Goal: Information Seeking & Learning: Learn about a topic

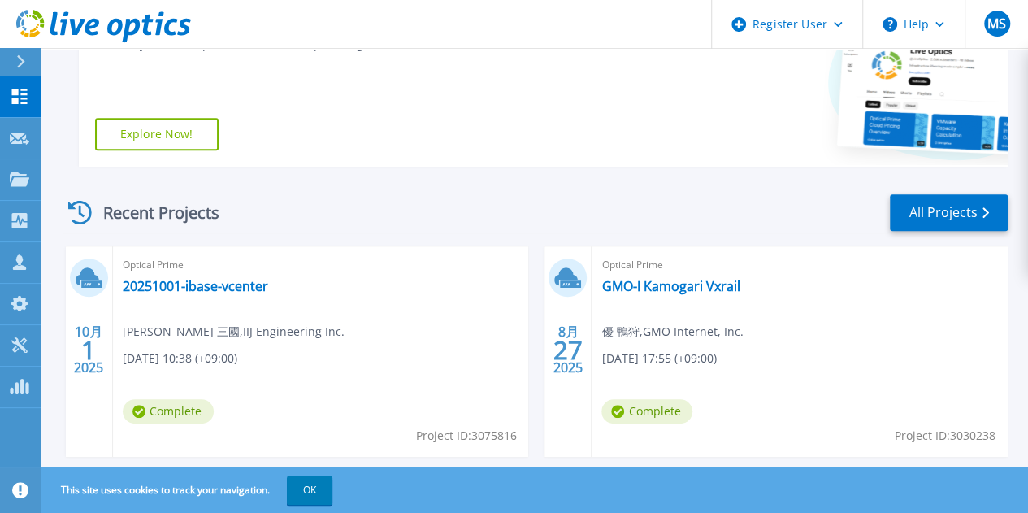
scroll to position [325, 0]
click at [201, 283] on link "20251001-ibase-vcenter" at bounding box center [195, 285] width 145 height 16
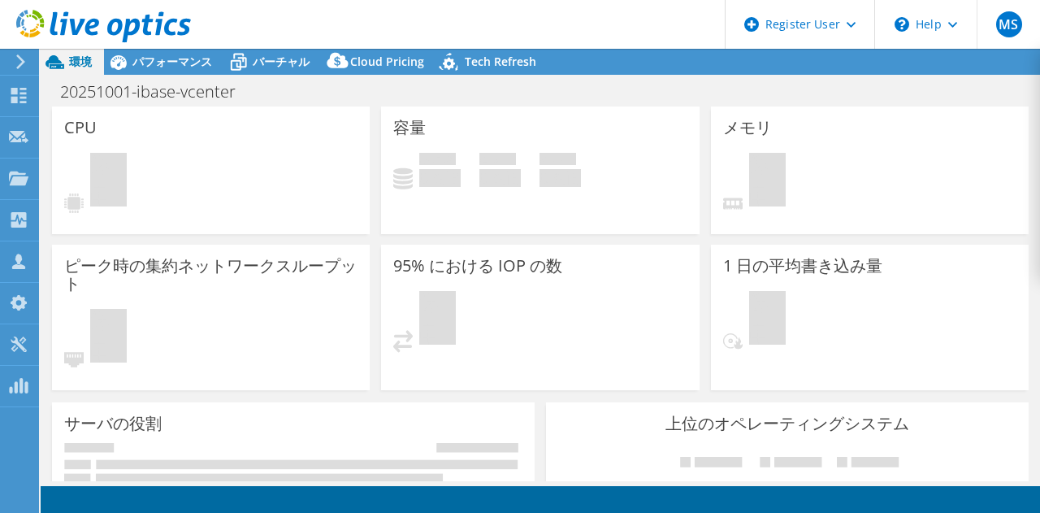
select select "[GEOGRAPHIC_DATA]"
select select "USD"
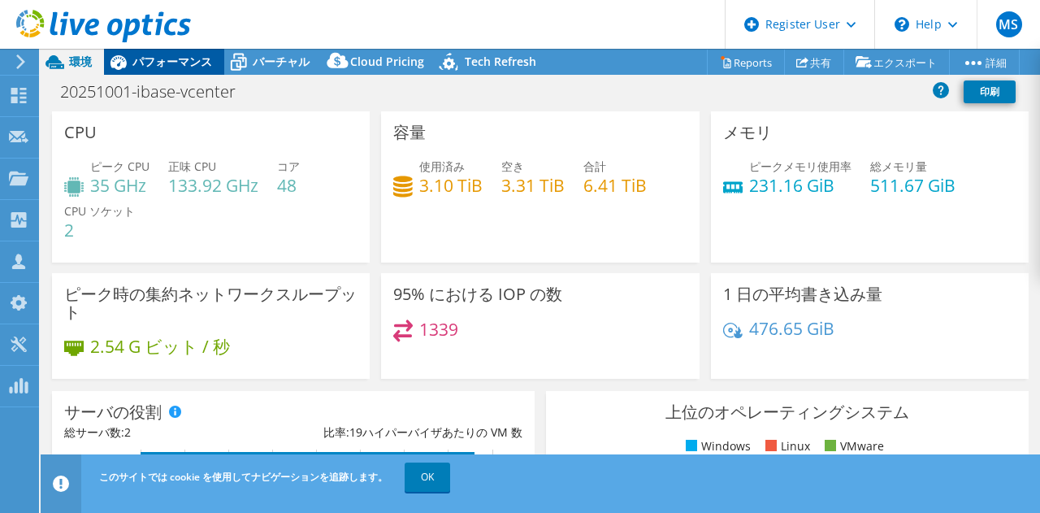
click at [149, 66] on span "パフォーマンス" at bounding box center [172, 61] width 80 height 15
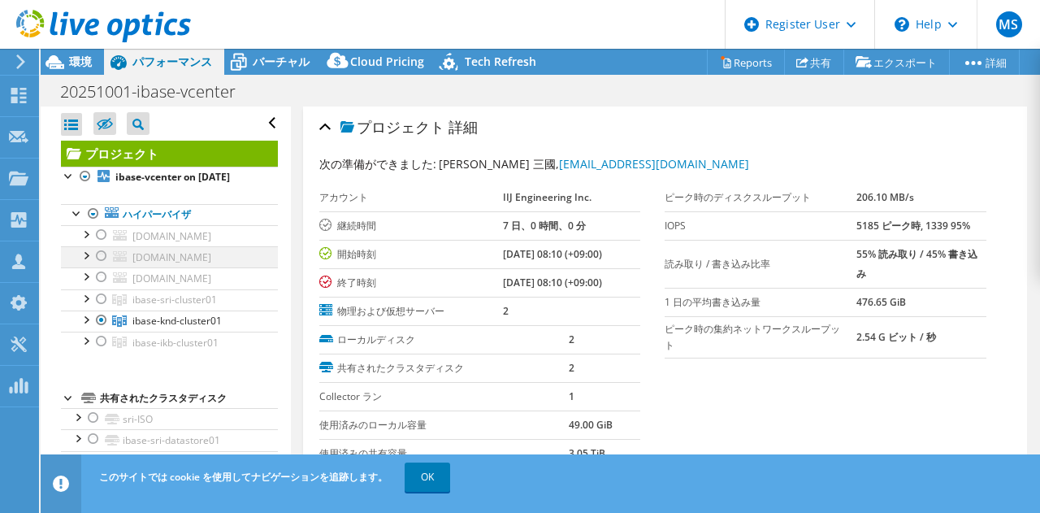
click at [104, 266] on div at bounding box center [101, 256] width 16 height 20
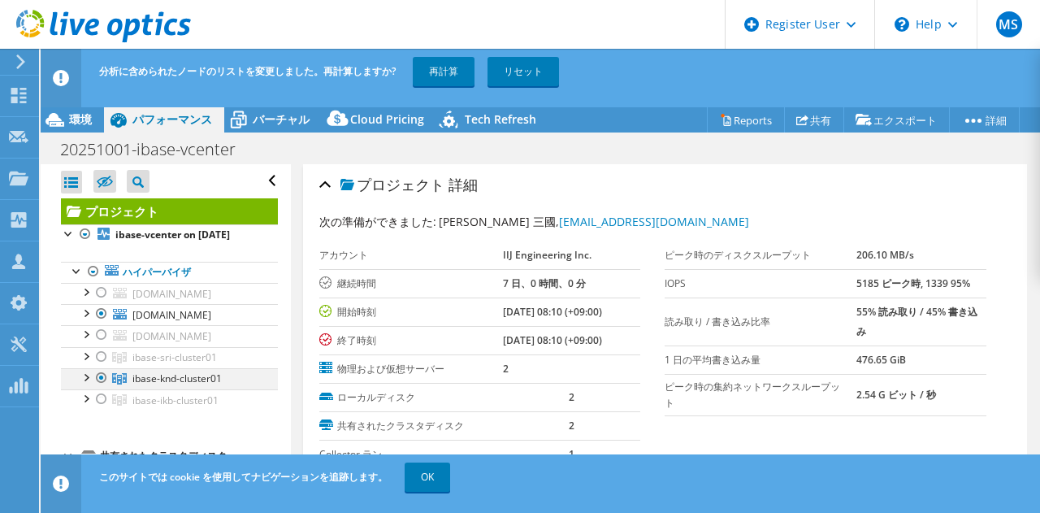
click at [89, 384] on div at bounding box center [85, 376] width 16 height 16
click at [99, 388] on div at bounding box center [101, 378] width 16 height 20
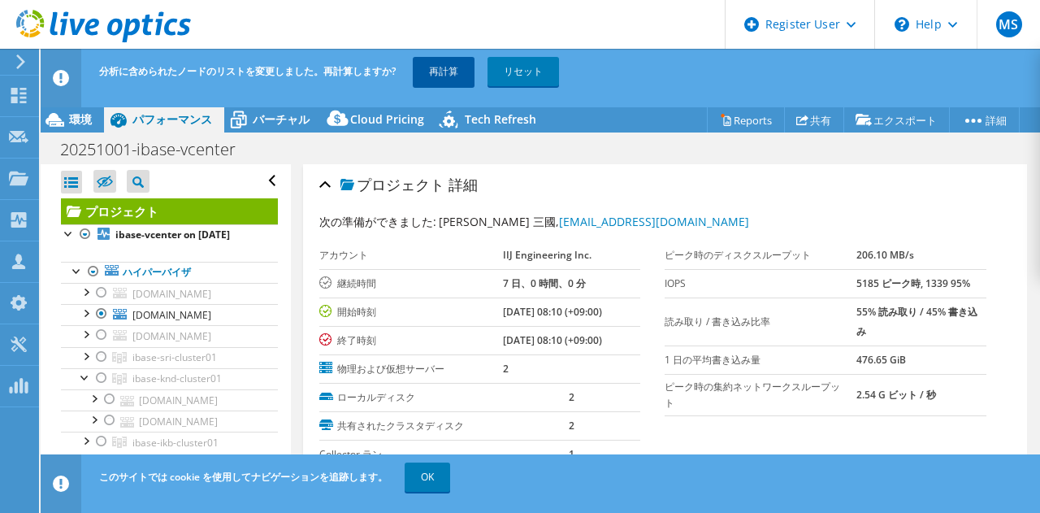
click at [418, 75] on link "再計算" at bounding box center [444, 71] width 62 height 29
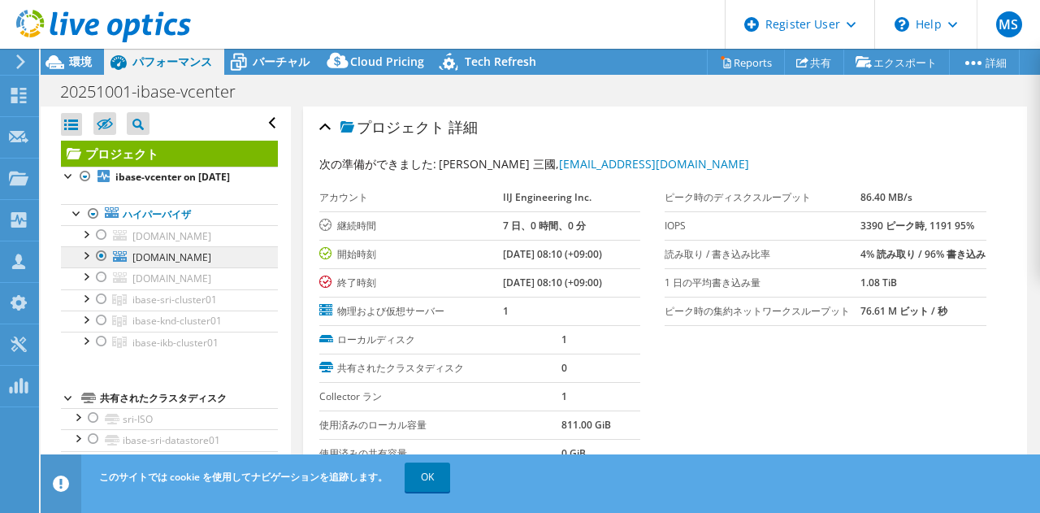
click at [87, 262] on div at bounding box center [85, 254] width 16 height 16
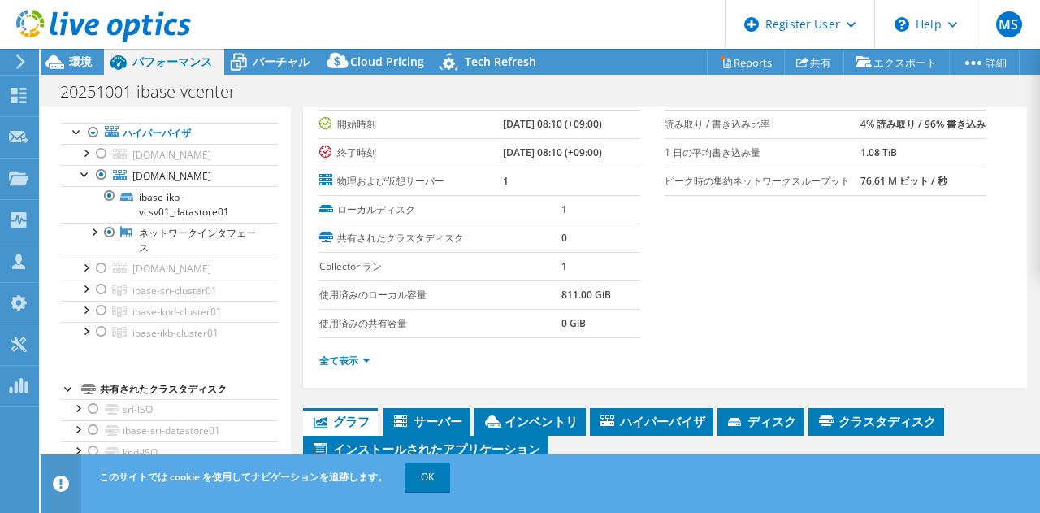
scroll to position [325, 0]
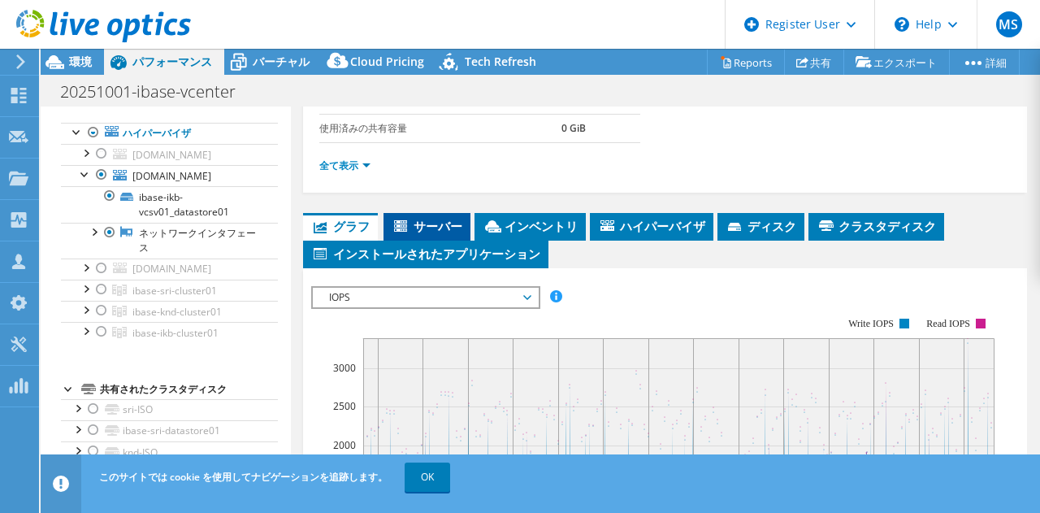
click at [414, 220] on span "サーバー" at bounding box center [427, 226] width 71 height 16
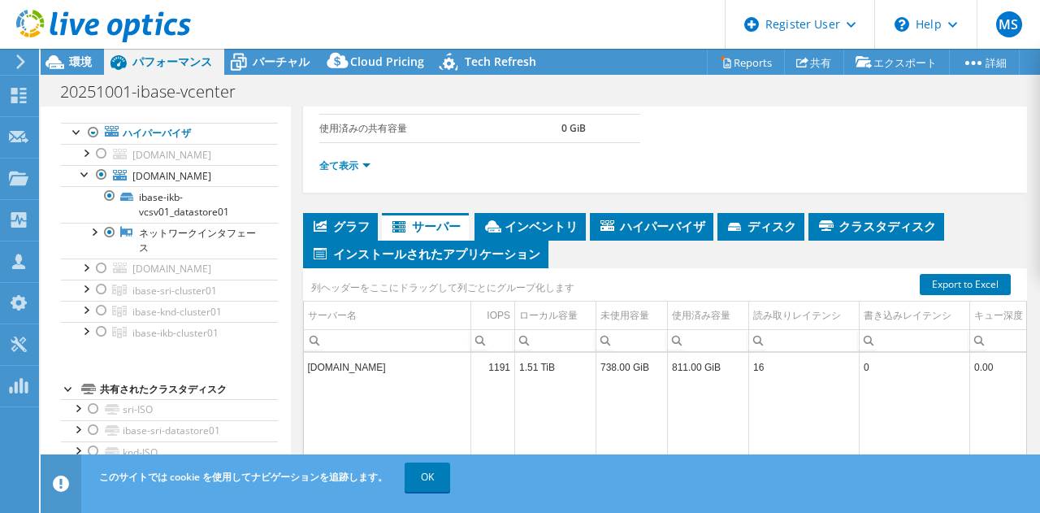
click at [366, 167] on li "全て表示" at bounding box center [349, 166] width 61 height 18
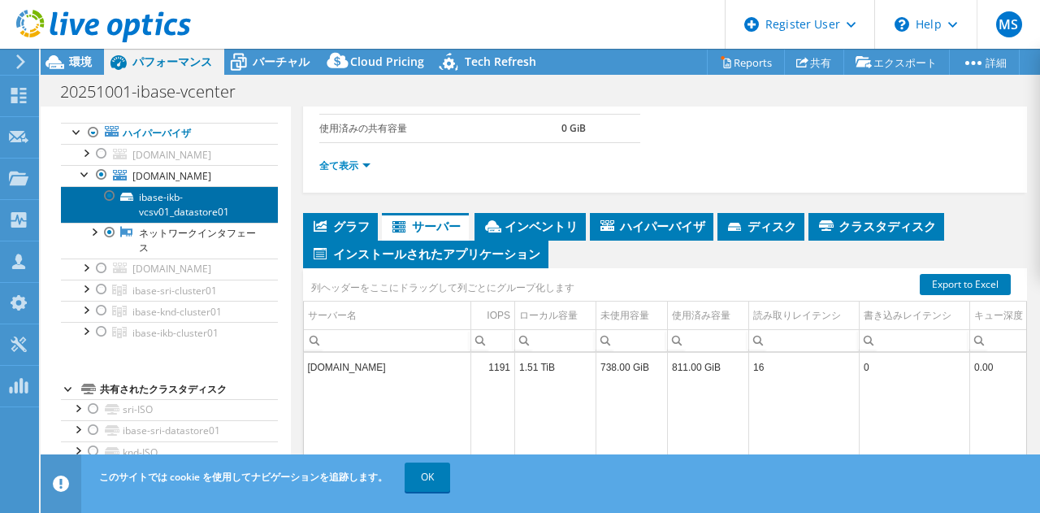
click at [153, 222] on link "ibase-ikb-vcsv01_datastore01" at bounding box center [169, 204] width 217 height 36
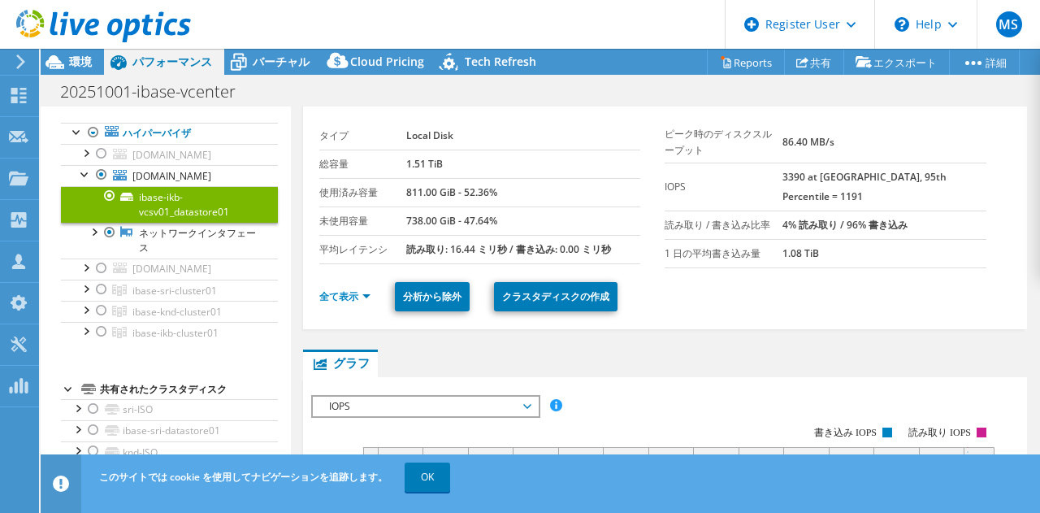
scroll to position [0, 0]
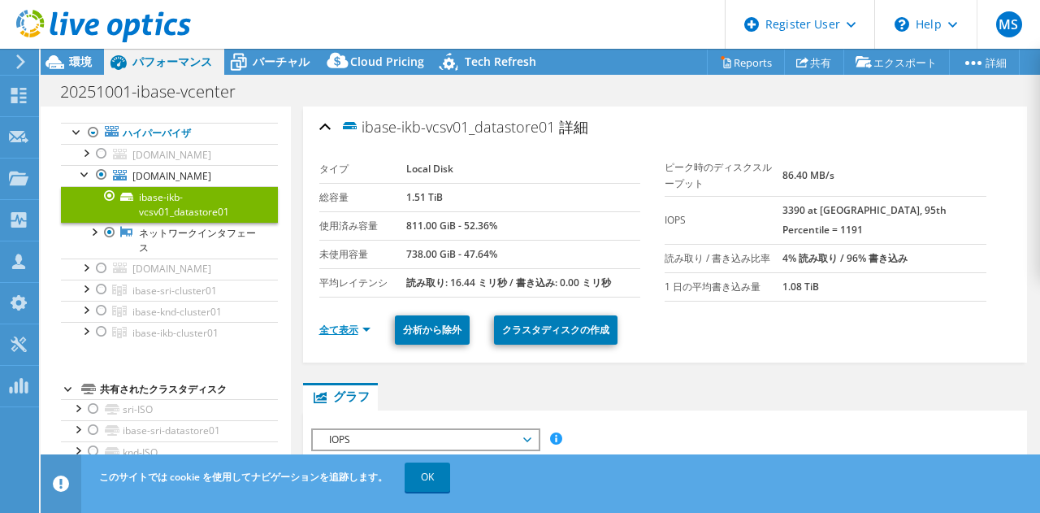
click at [345, 323] on link "全て表示" at bounding box center [344, 330] width 51 height 14
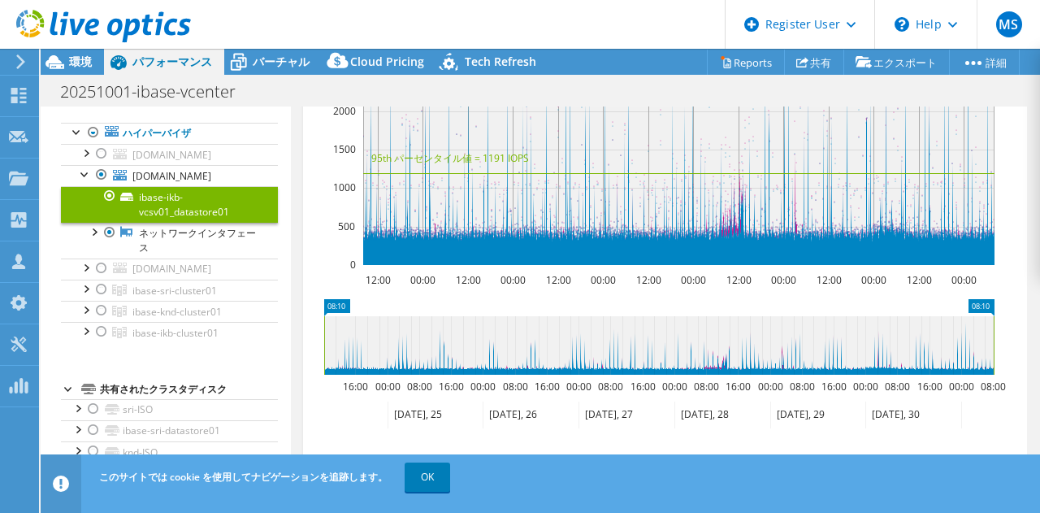
scroll to position [975, 0]
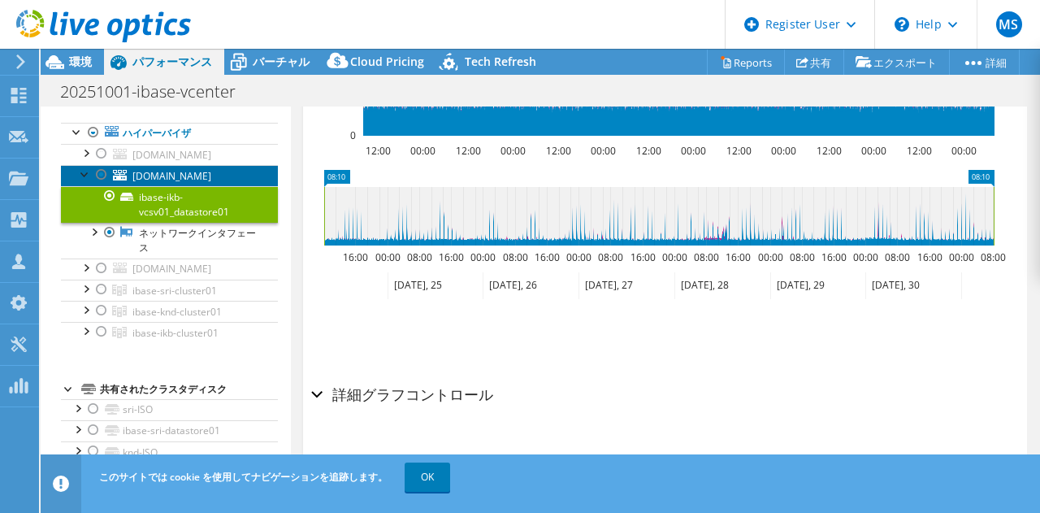
click at [189, 183] on span "ibase-ikb-vcsv01.iij-engineering.co.jp" at bounding box center [171, 176] width 79 height 14
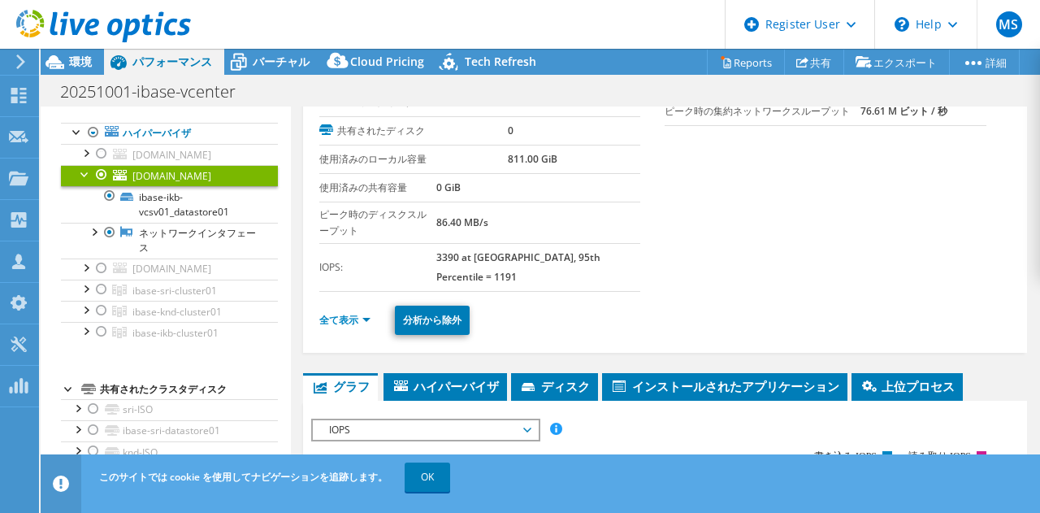
scroll to position [140, 0]
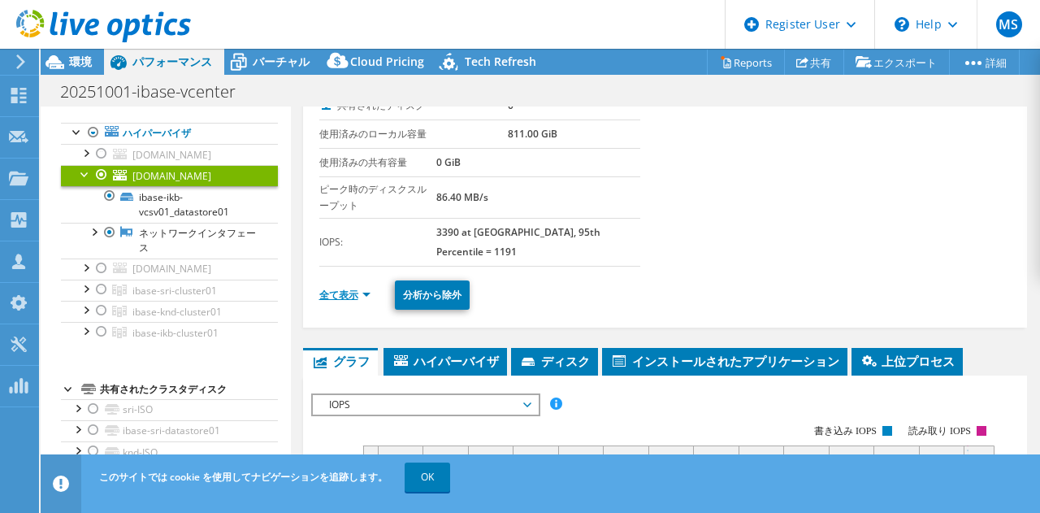
click at [342, 290] on link "全て表示" at bounding box center [344, 295] width 51 height 14
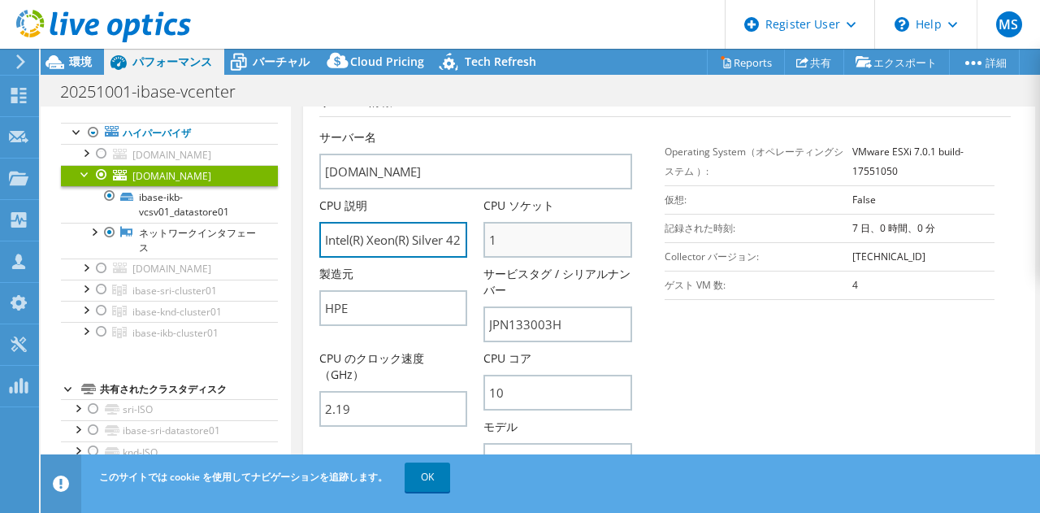
scroll to position [0, 163]
drag, startPoint x: 416, startPoint y: 237, endPoint x: 551, endPoint y: 247, distance: 135.2
click at [551, 129] on div "サーバー名 ibase-ikb-vcsv01.iij-engineering.co.jp CPU 説明 Intel(R) Xeon(R) Silver 421…" at bounding box center [484, 129] width 330 height 0
click at [415, 241] on input "Intel(R) Xeon(R) Silver 4210 CPU @ 2.20GHz 2.19 GHz" at bounding box center [393, 240] width 149 height 36
click at [414, 237] on input "Intel(R) Xeon(R) Silver 4210 CPU @ 2.20GHz 2.19 GHz" at bounding box center [393, 240] width 149 height 36
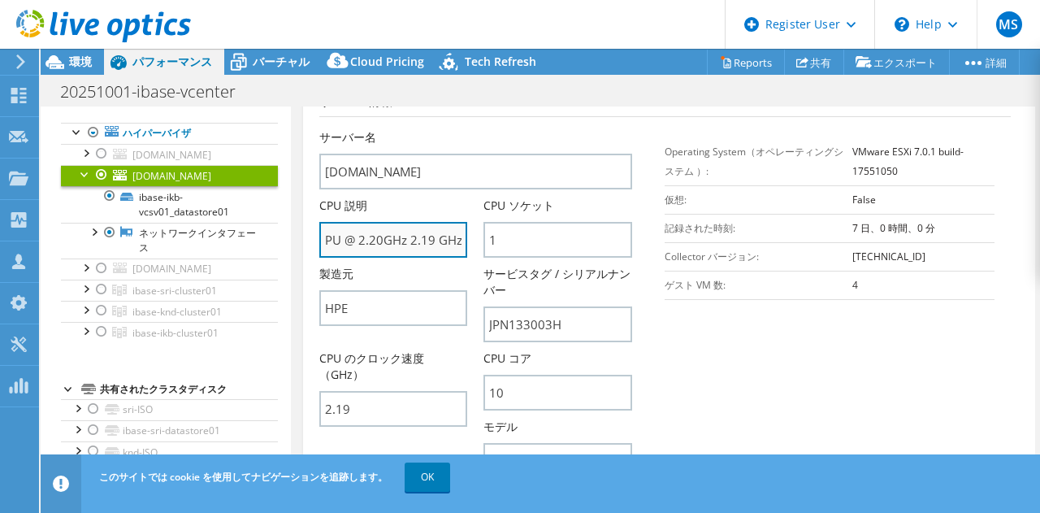
click at [414, 237] on input "Intel(R) Xeon(R) Silver 4210 CPU @ 2.20GHz 2.19 GHz" at bounding box center [393, 240] width 149 height 36
click at [357, 236] on input "Intel(R) Xeon(R) Silver 4210 CPU @ 2.20GHz 2.19 GHz" at bounding box center [393, 240] width 149 height 36
drag, startPoint x: 346, startPoint y: 232, endPoint x: 317, endPoint y: 230, distance: 29.3
click at [317, 230] on div "ibase-ikb-vcsv01.iij-engineering.co.jp 詳細 Operating System（オペレーティングシステム ） VMwar…" at bounding box center [665, 350] width 725 height 1255
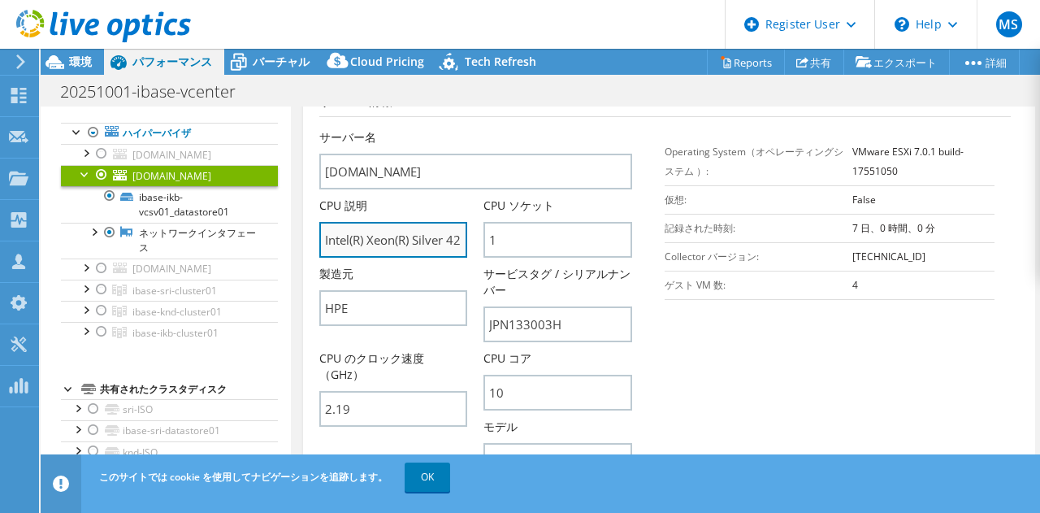
click at [419, 241] on input "Intel(R) Xeon(R) Silver 4210 CPU @ 2.20GHz 2.19 GHz" at bounding box center [393, 240] width 149 height 36
click at [428, 241] on input "Intel(R) Xeon(R) Silver 4210 CPU @ 2.20GHz 2.19 GHz" at bounding box center [393, 240] width 149 height 36
click at [452, 239] on input "Intel(R) Xeon(R) Silver 4210 CPU @ 2.20GHz 2.19 GHz" at bounding box center [393, 240] width 149 height 36
click at [463, 236] on input "Intel(R) Xeon(R) Silver 4210 CPU @ 2.20GHz 2.19 GHz" at bounding box center [393, 240] width 149 height 36
click at [440, 236] on input "Intel(R) Xeon(R) Silver 4210 CPU @ 2.20GHz 2.19 GHz" at bounding box center [393, 240] width 149 height 36
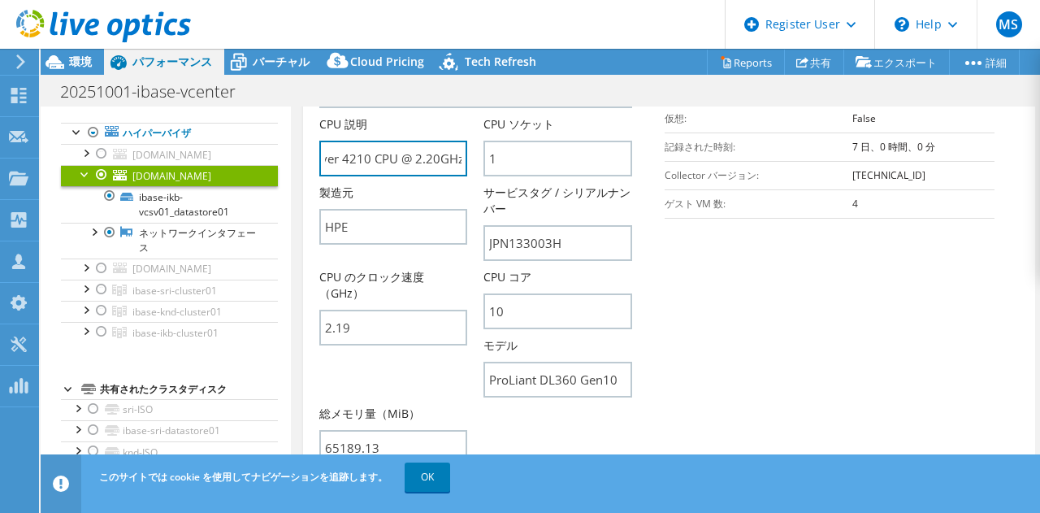
scroll to position [0, 163]
drag, startPoint x: 408, startPoint y: 160, endPoint x: 470, endPoint y: 158, distance: 61.8
click at [470, 158] on div "CPU 説明 Intel(R) Xeon(R) Silver 4210 CPU @ 2.20GHz 2.19 GHz" at bounding box center [401, 146] width 165 height 60
click at [400, 160] on input "Intel(R) Xeon(R) Silver 4210 CPU @ 2.20GHz 2.19 GHz" at bounding box center [393, 159] width 149 height 36
click at [364, 157] on input "Intel(R) Xeon(R) Silver 4210 CPU @ 2.20GHz 2.19 GHz" at bounding box center [393, 159] width 149 height 36
